Goal: Task Accomplishment & Management: Manage account settings

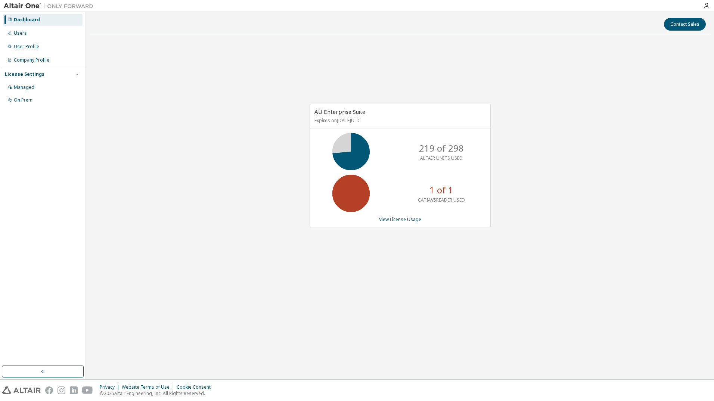
click at [40, 74] on div "License Settings" at bounding box center [25, 74] width 40 height 6
click at [396, 220] on link "View License Usage" at bounding box center [400, 219] width 42 height 6
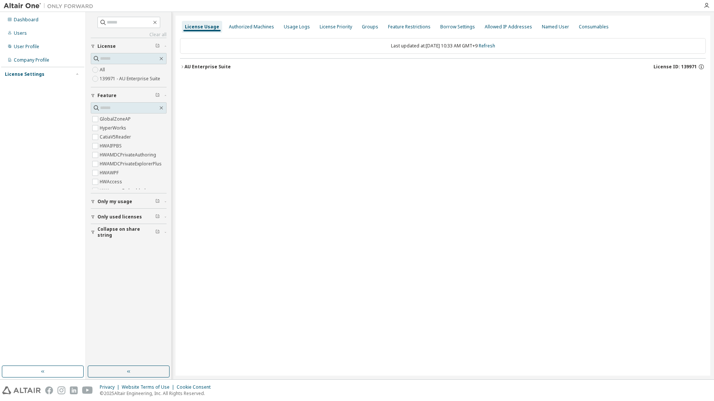
click at [182, 67] on icon "button" at bounding box center [182, 67] width 4 height 4
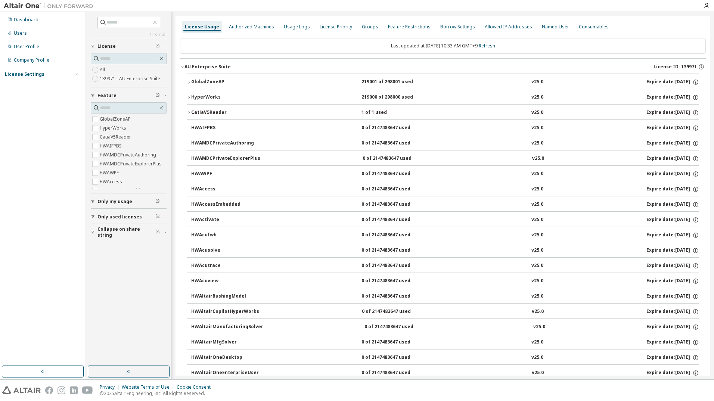
click at [189, 111] on icon "button" at bounding box center [189, 113] width 4 height 4
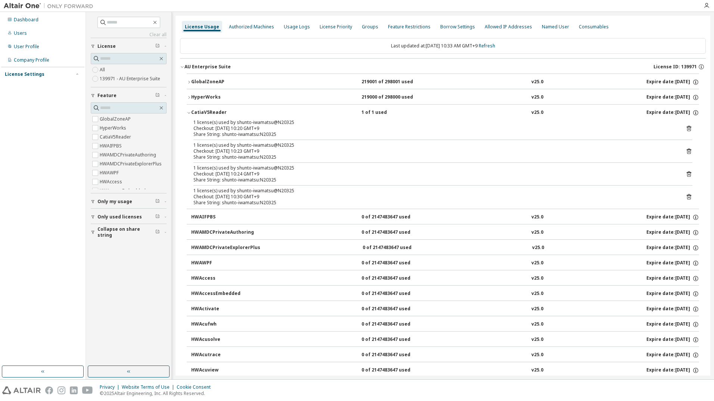
click at [687, 128] on icon at bounding box center [689, 129] width 4 height 6
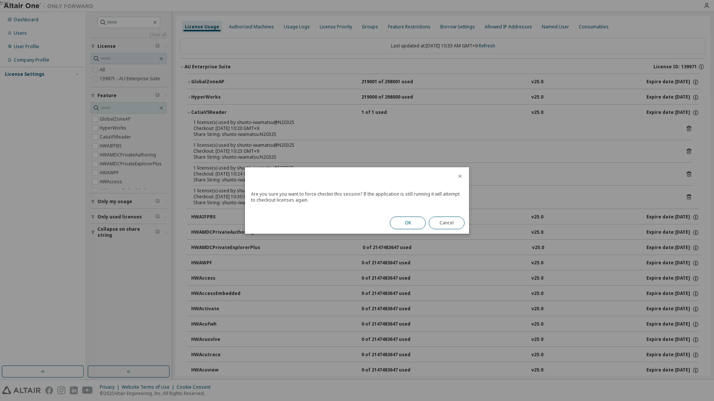
click at [407, 224] on button "OK" at bounding box center [408, 223] width 36 height 13
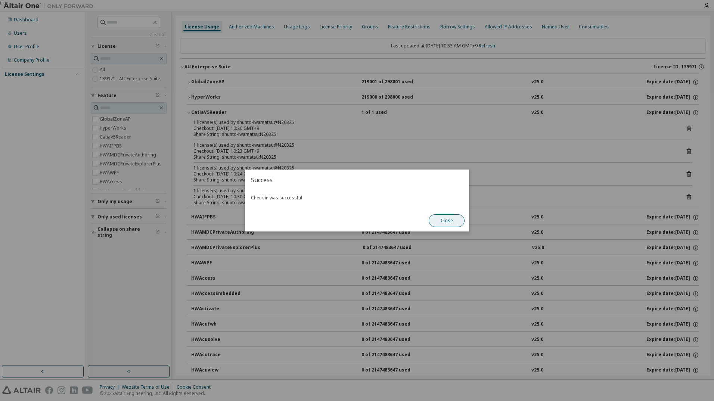
click at [444, 220] on button "Close" at bounding box center [447, 220] width 36 height 13
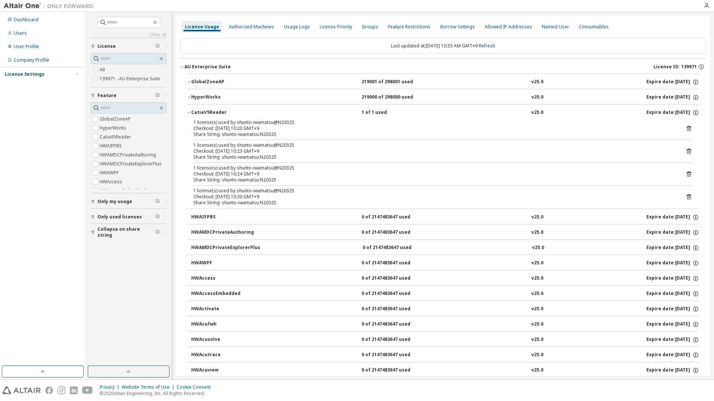
click at [686, 151] on icon at bounding box center [689, 151] width 7 height 7
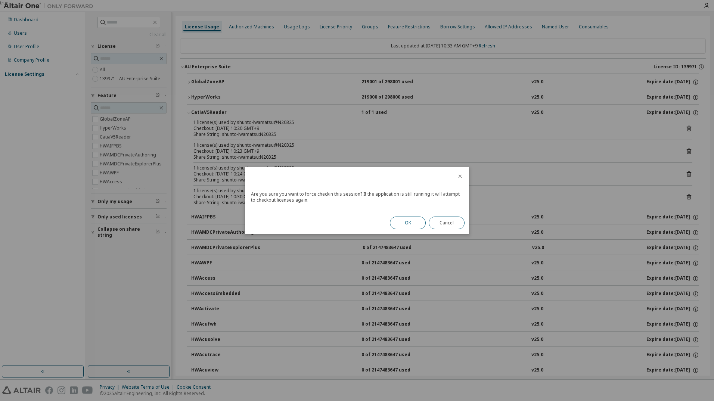
click at [410, 223] on button "OK" at bounding box center [408, 223] width 36 height 13
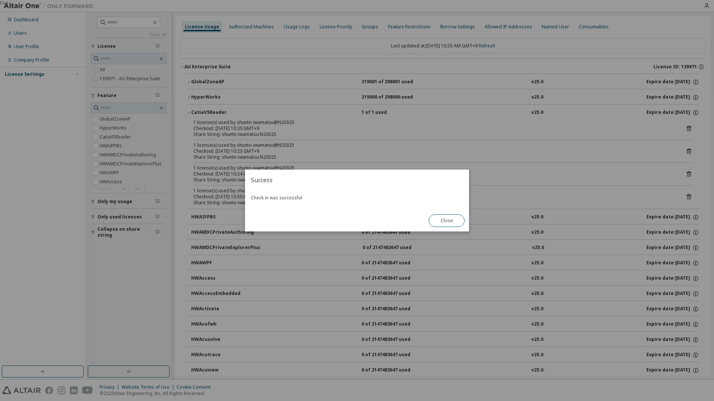
click at [449, 220] on button "Close" at bounding box center [447, 220] width 36 height 13
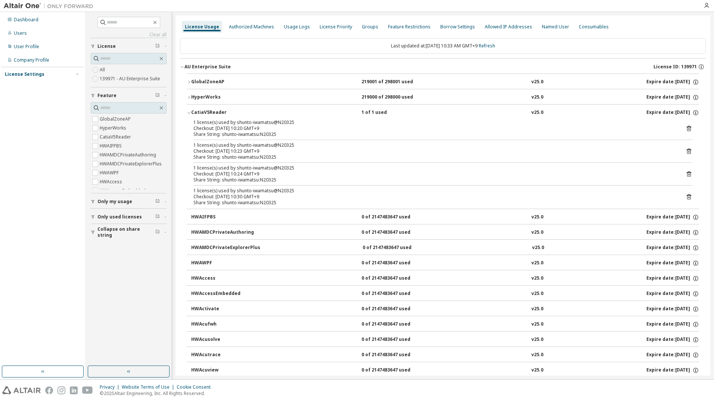
click at [687, 174] on icon at bounding box center [689, 174] width 4 height 6
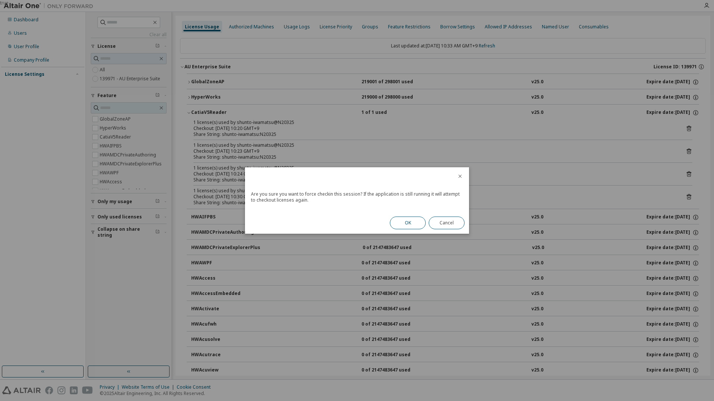
click at [406, 224] on button "OK" at bounding box center [408, 223] width 36 height 13
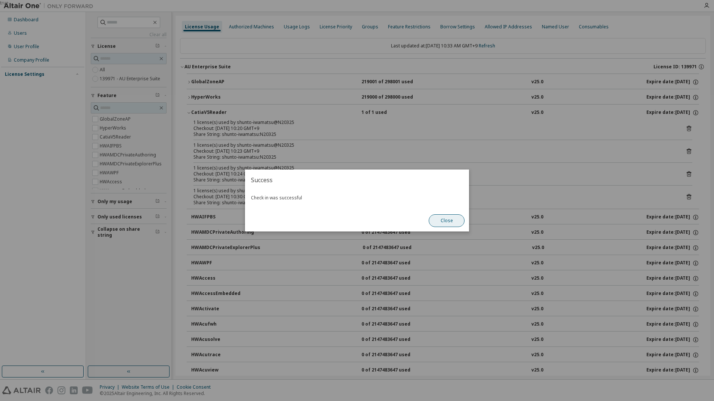
drag, startPoint x: 452, startPoint y: 221, endPoint x: 518, endPoint y: 208, distance: 67.7
click at [455, 221] on button "Close" at bounding box center [447, 220] width 36 height 13
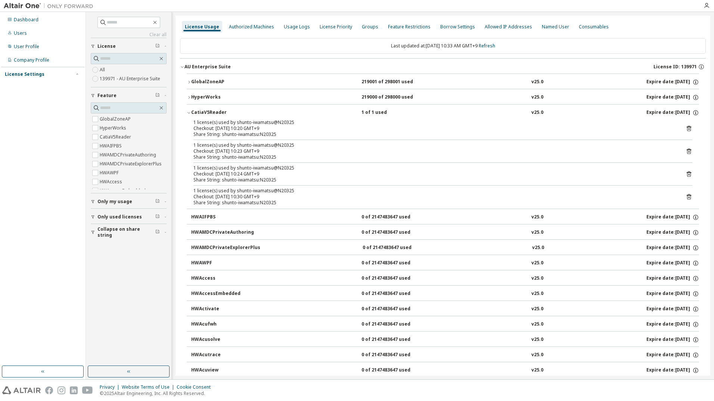
click at [688, 197] on icon at bounding box center [689, 197] width 2 height 2
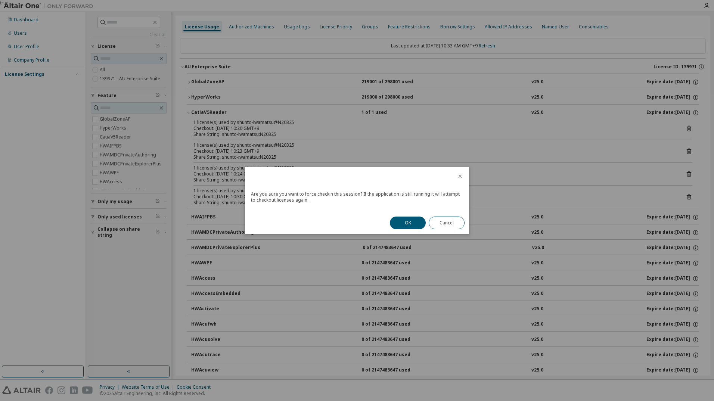
click at [402, 223] on button "OK" at bounding box center [408, 223] width 36 height 13
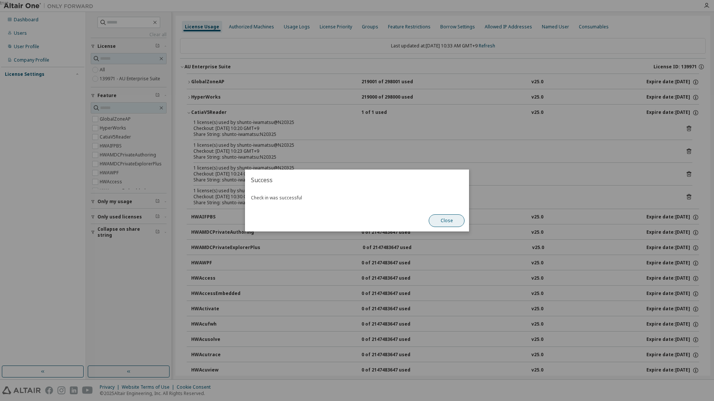
click at [455, 219] on button "Close" at bounding box center [447, 220] width 36 height 13
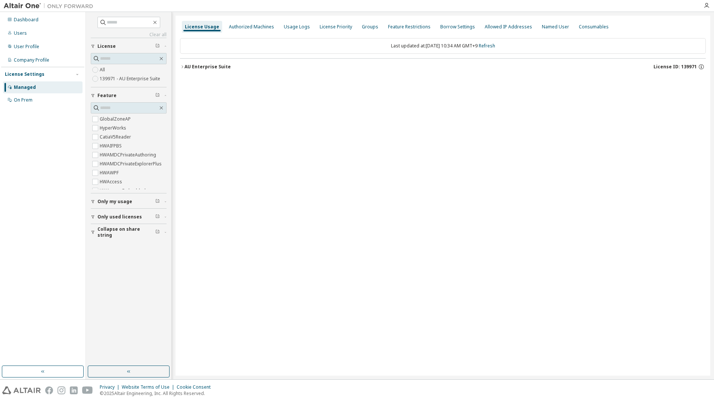
click at [181, 66] on icon "button" at bounding box center [182, 67] width 4 height 4
